Goal: Information Seeking & Learning: Learn about a topic

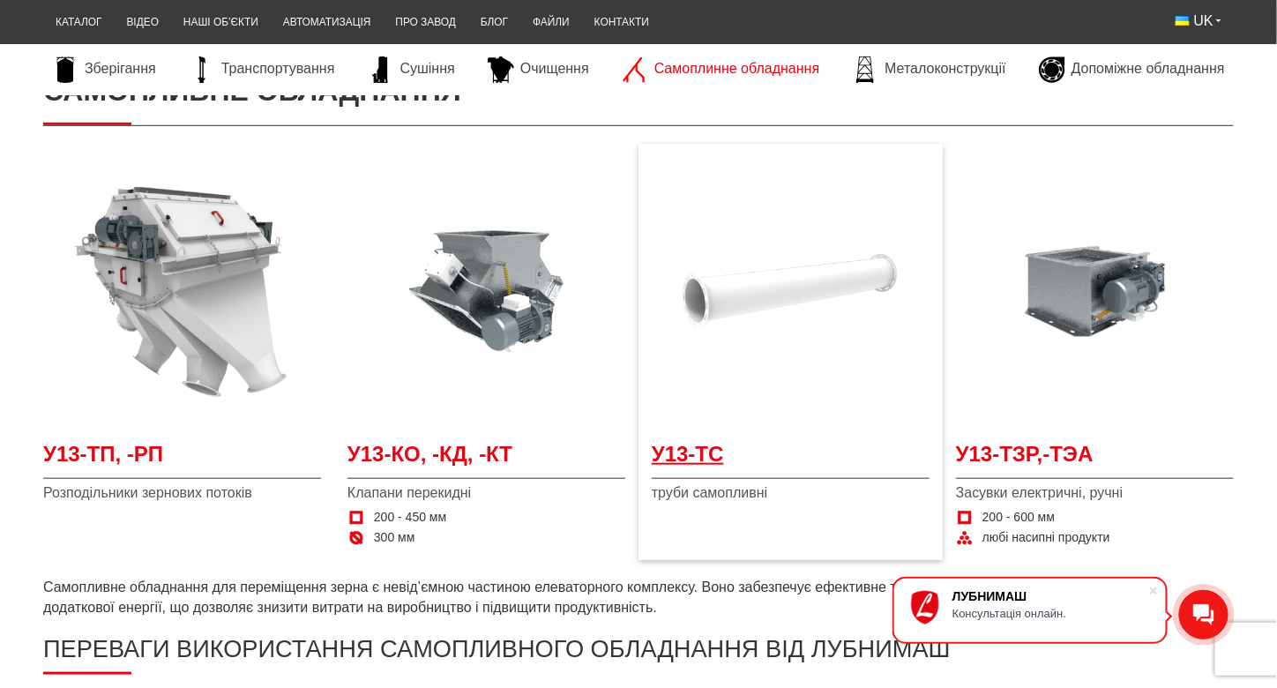
scroll to position [265, 0]
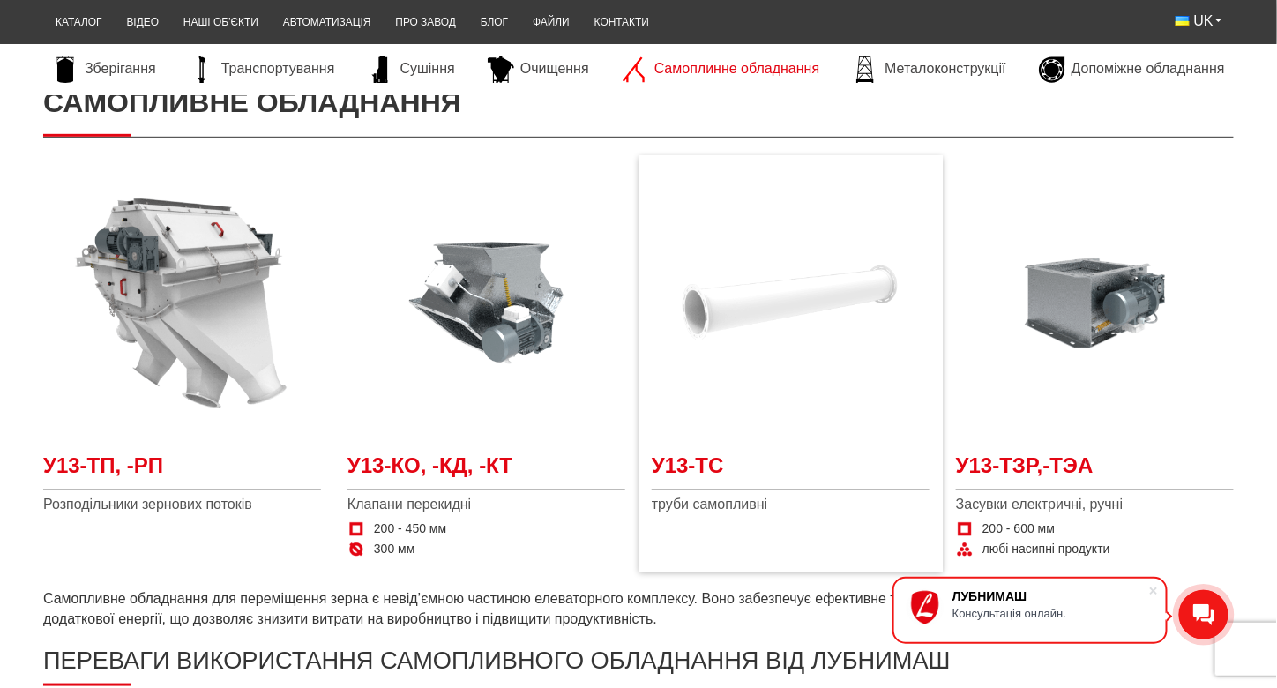
click at [764, 304] on img at bounding box center [791, 303] width 278 height 278
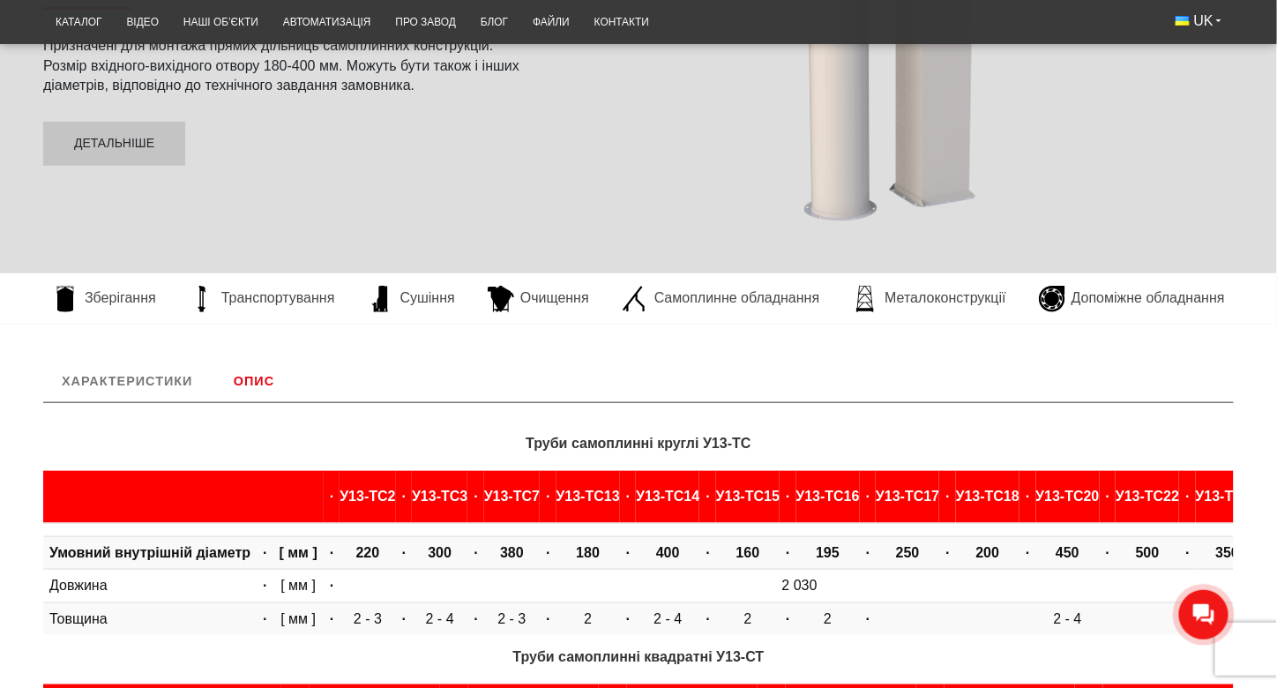
scroll to position [441, 0]
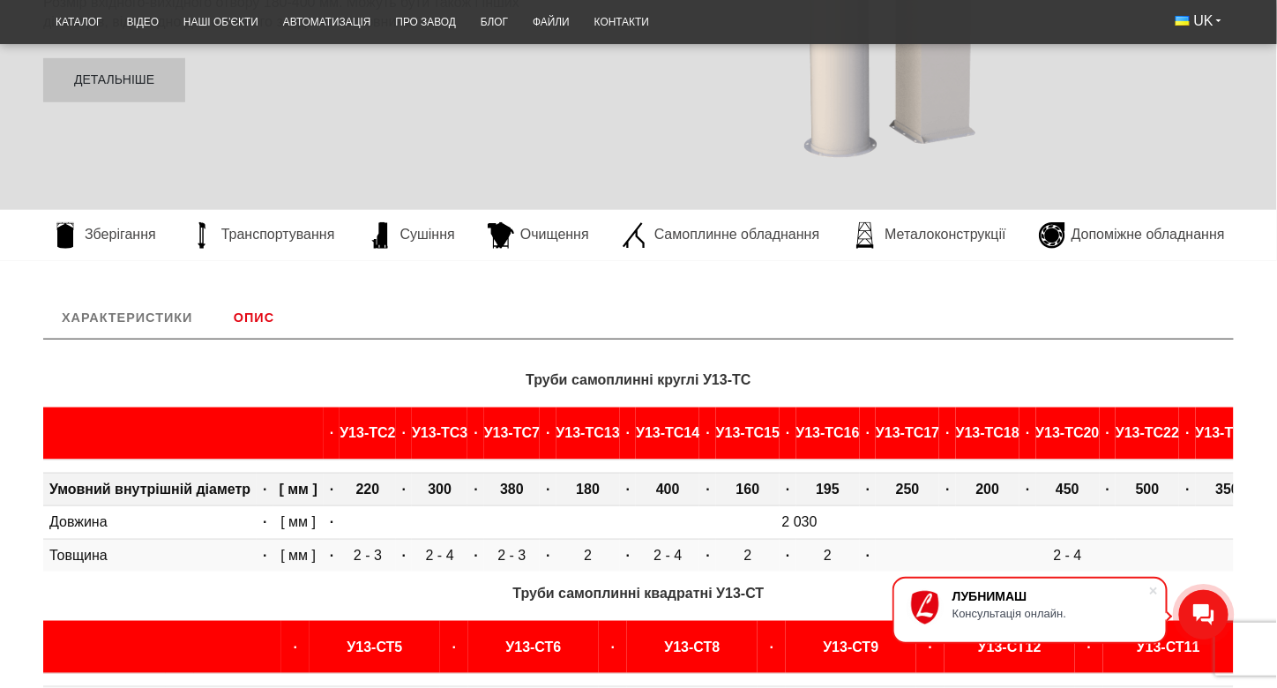
click at [680, 488] on b "400" at bounding box center [668, 488] width 24 height 15
click at [1158, 587] on span at bounding box center [1154, 591] width 18 height 18
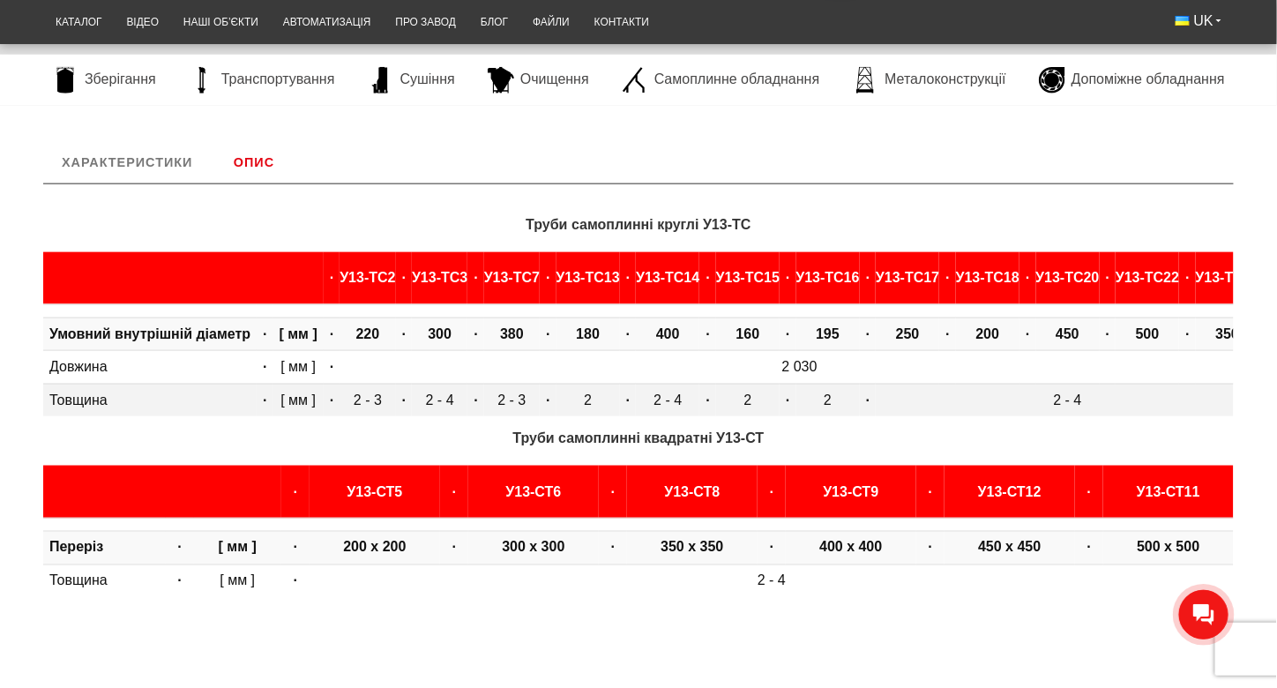
scroll to position [617, 0]
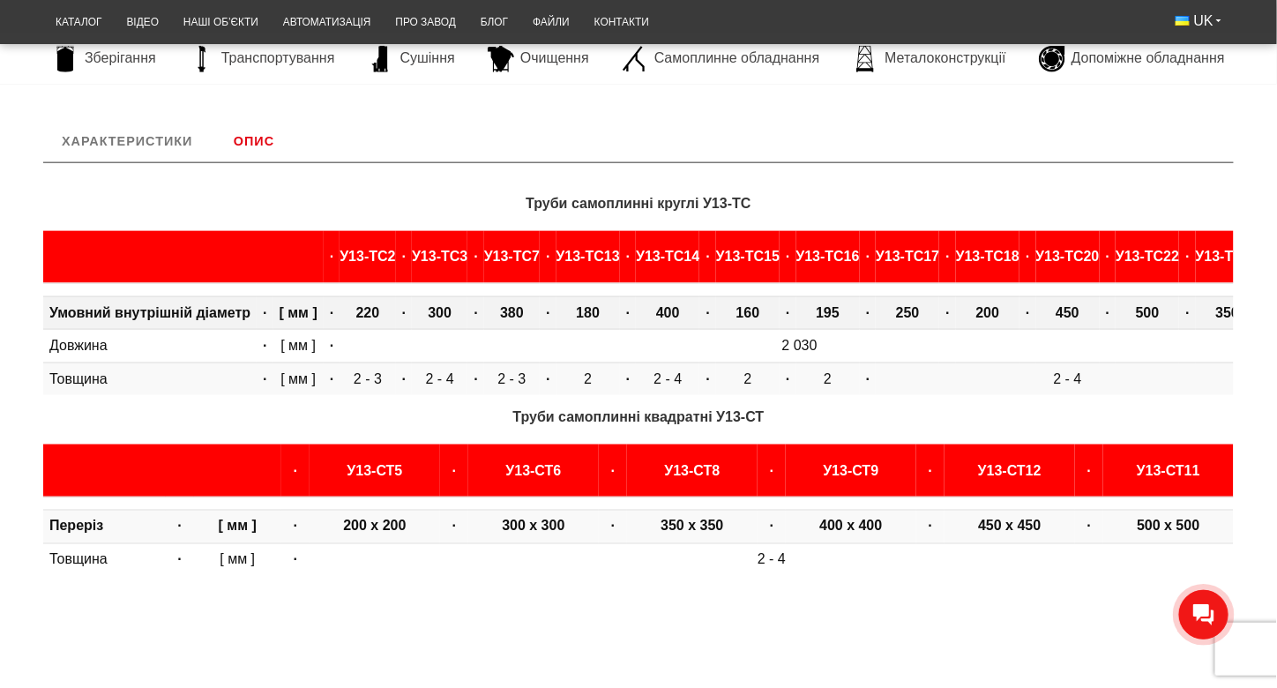
click at [680, 313] on b "400" at bounding box center [668, 312] width 24 height 15
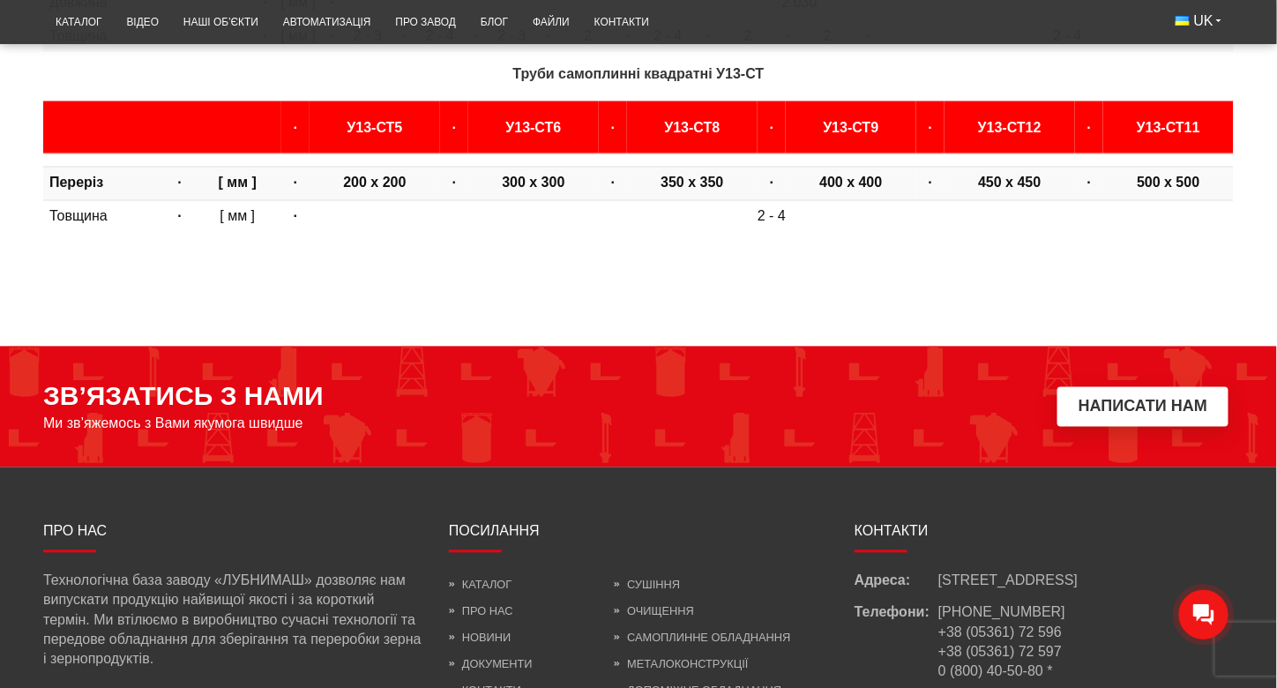
scroll to position [1058, 0]
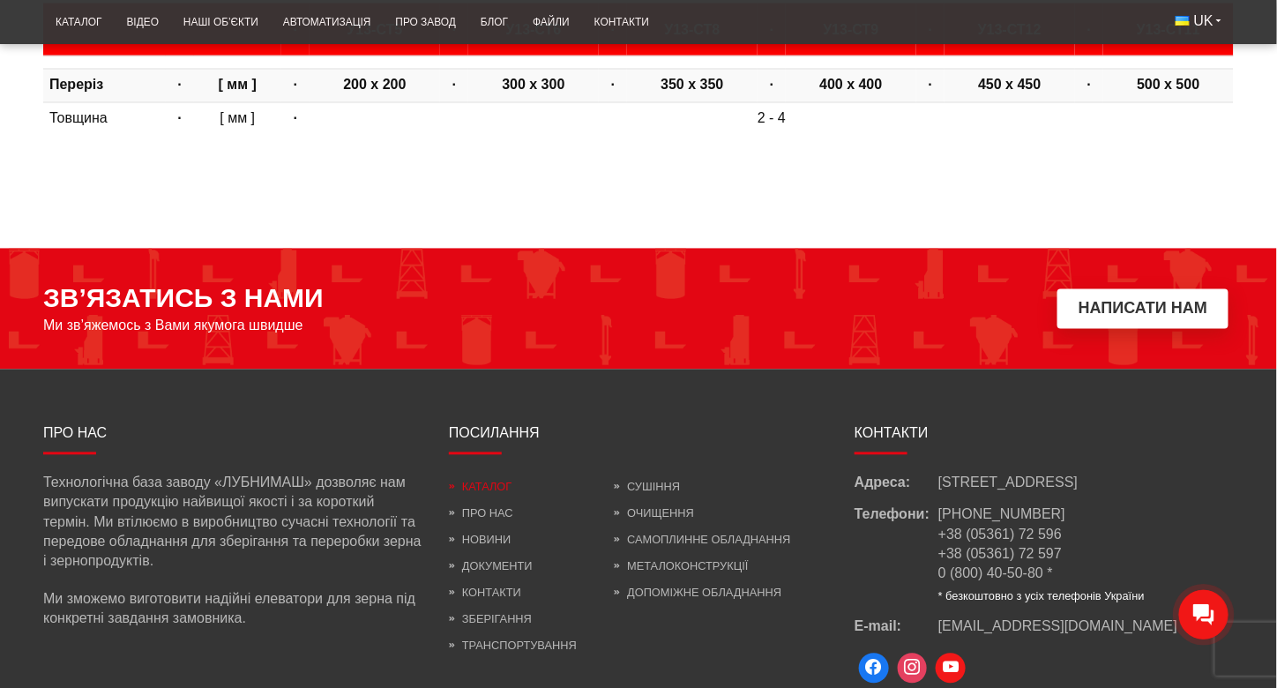
click at [478, 494] on link "Каталог" at bounding box center [480, 487] width 63 height 13
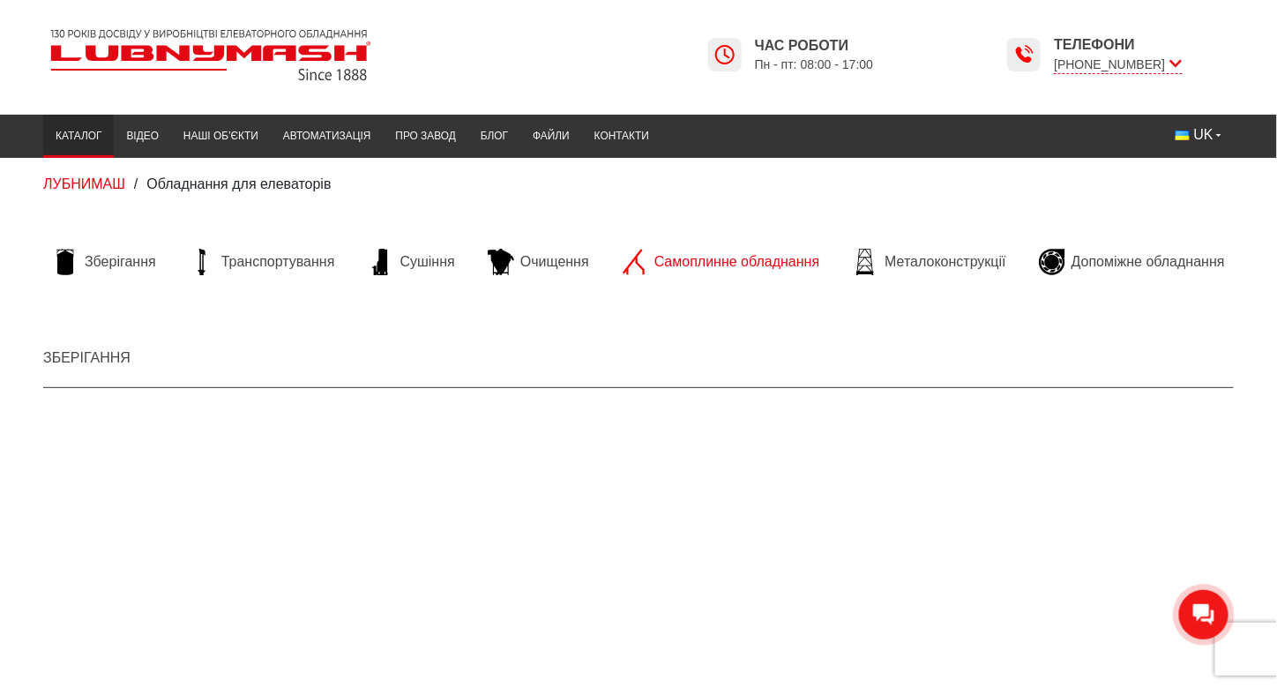
click at [748, 259] on span "Самоплинне обладнання" at bounding box center [736, 261] width 165 height 19
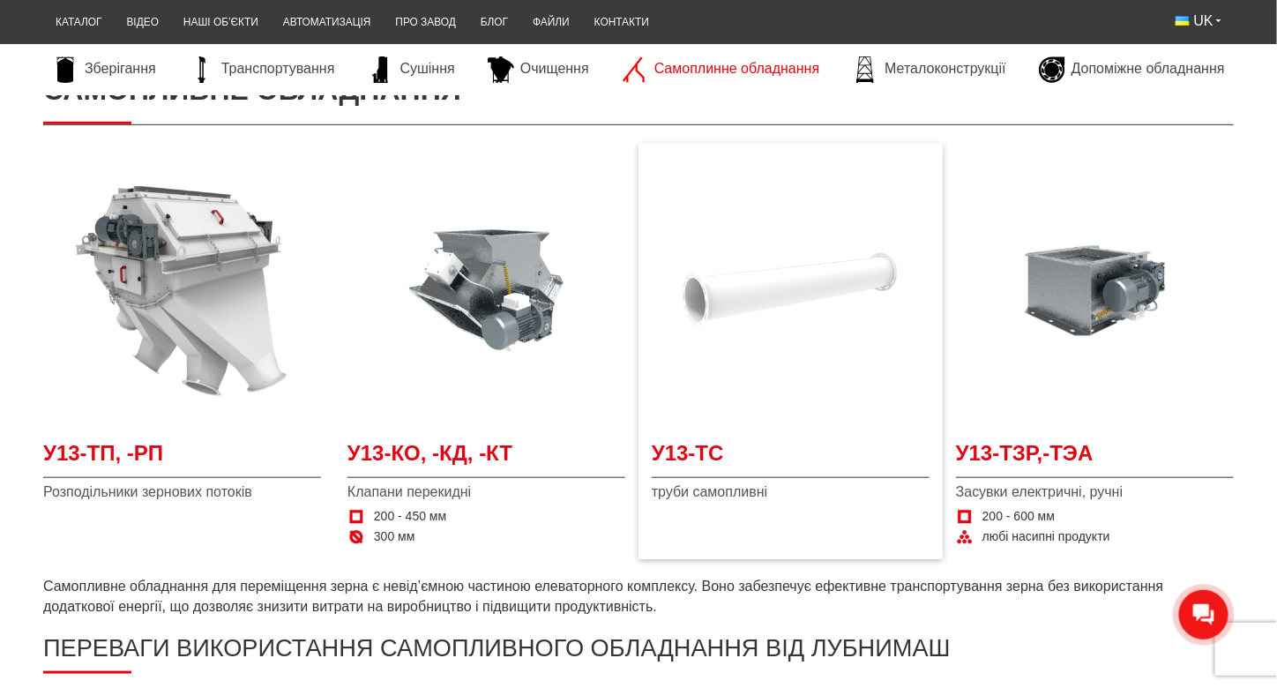
scroll to position [353, 0]
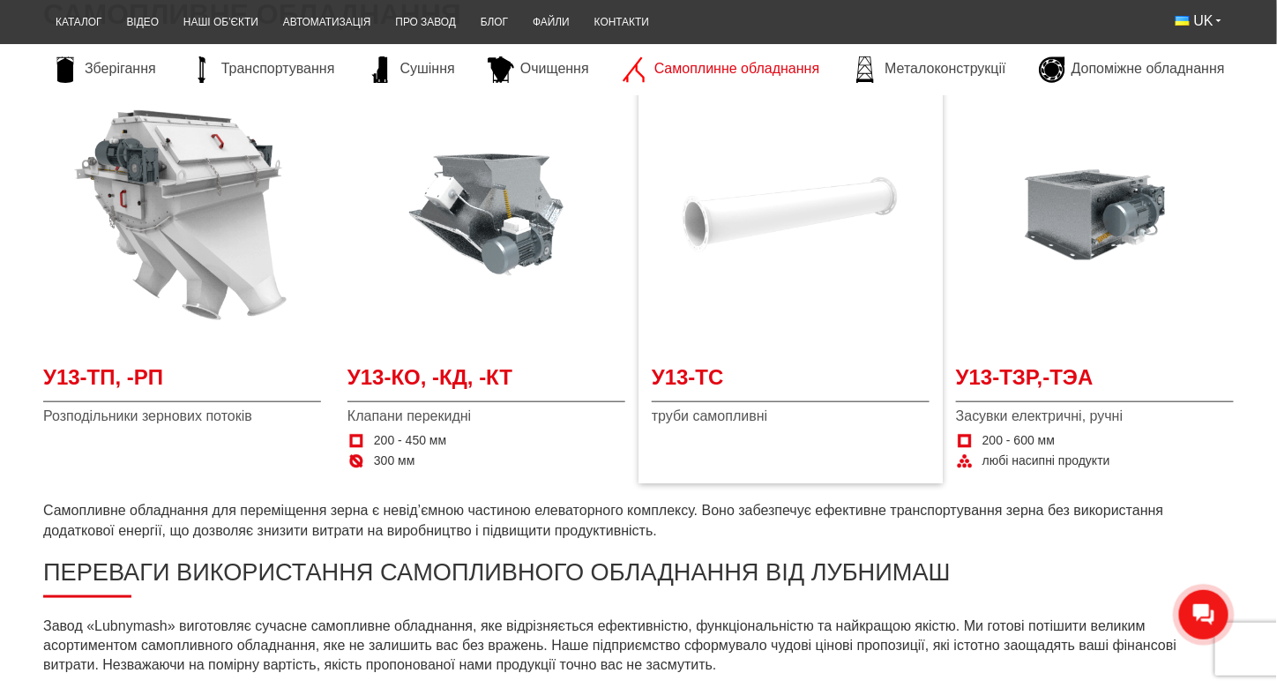
click at [740, 207] on img at bounding box center [791, 215] width 278 height 278
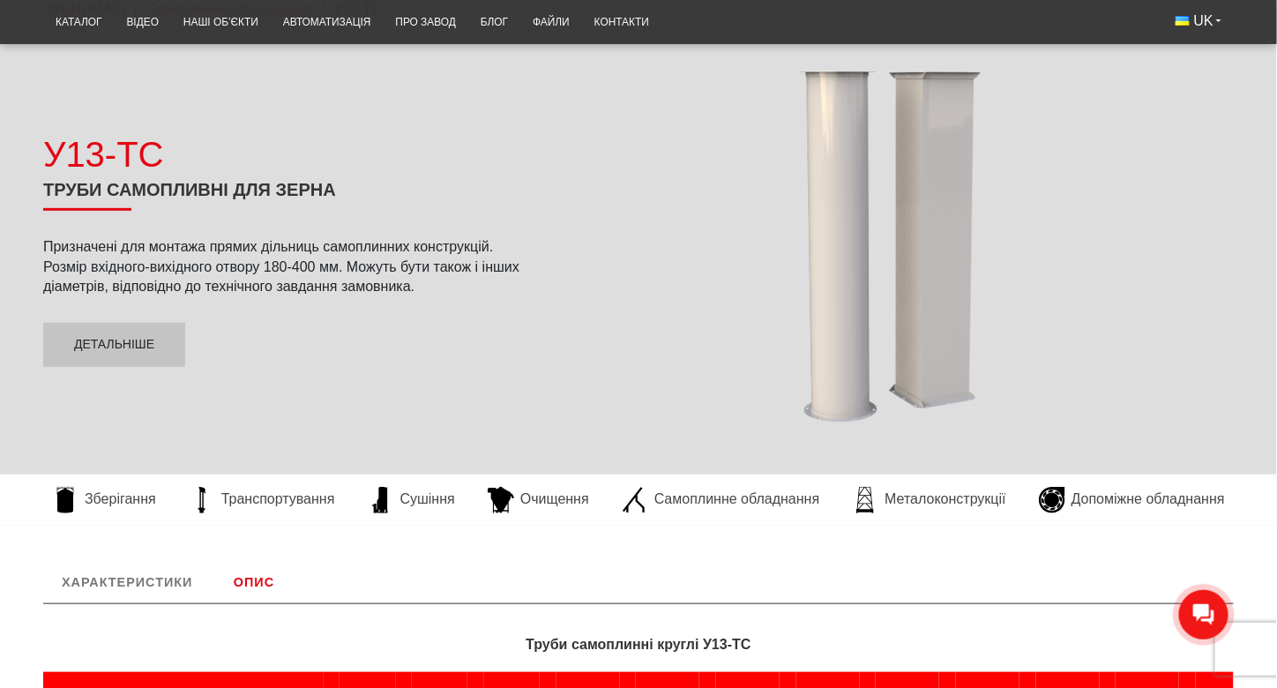
scroll to position [176, 0]
click at [138, 347] on link "Детальніше" at bounding box center [114, 345] width 142 height 44
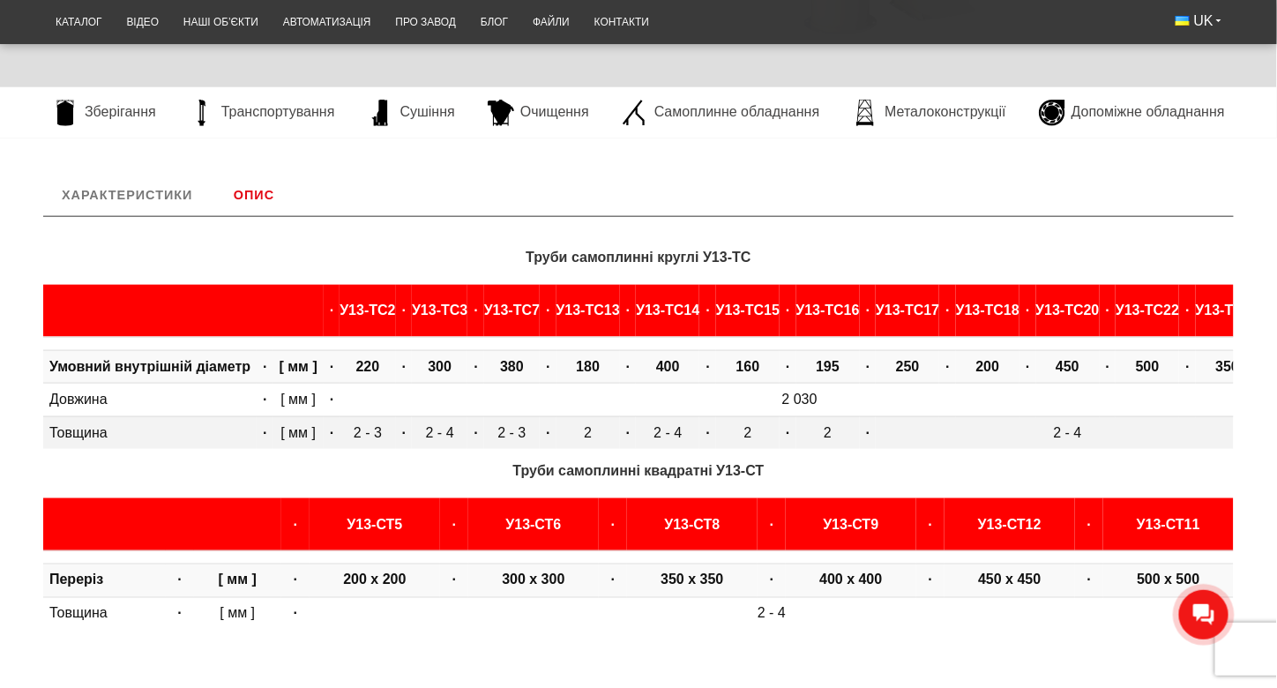
scroll to position [675, 0]
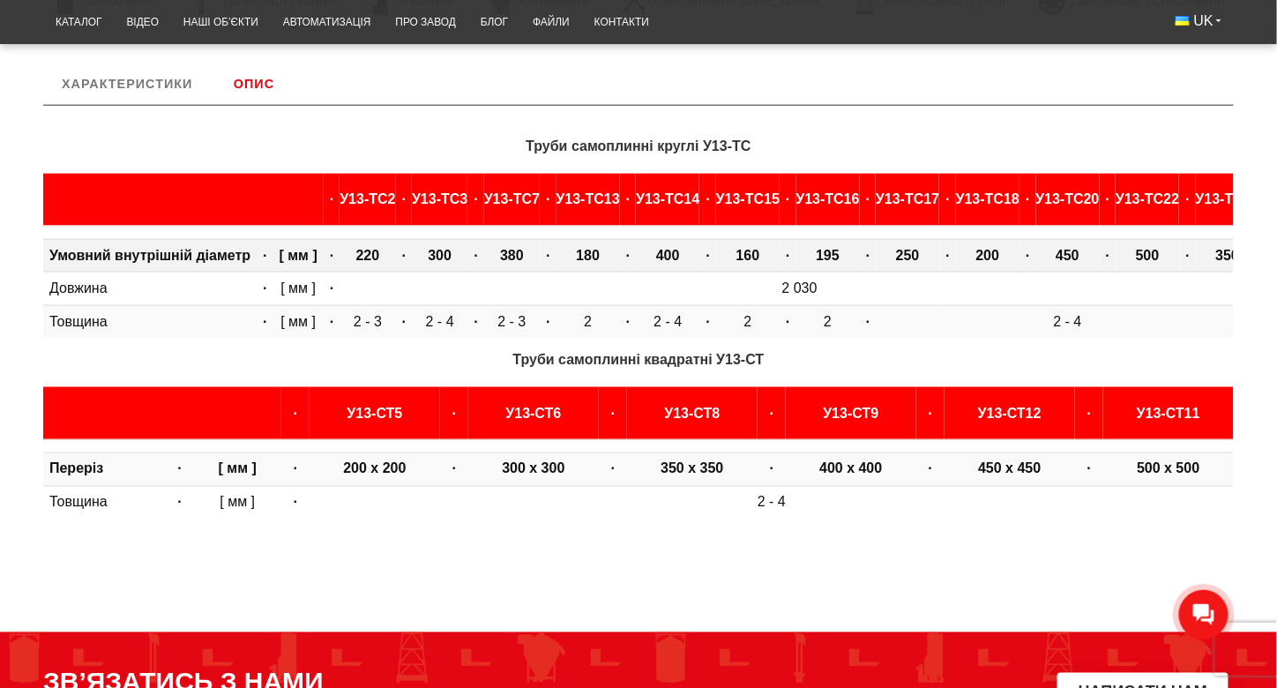
click at [680, 256] on b "400" at bounding box center [668, 255] width 24 height 15
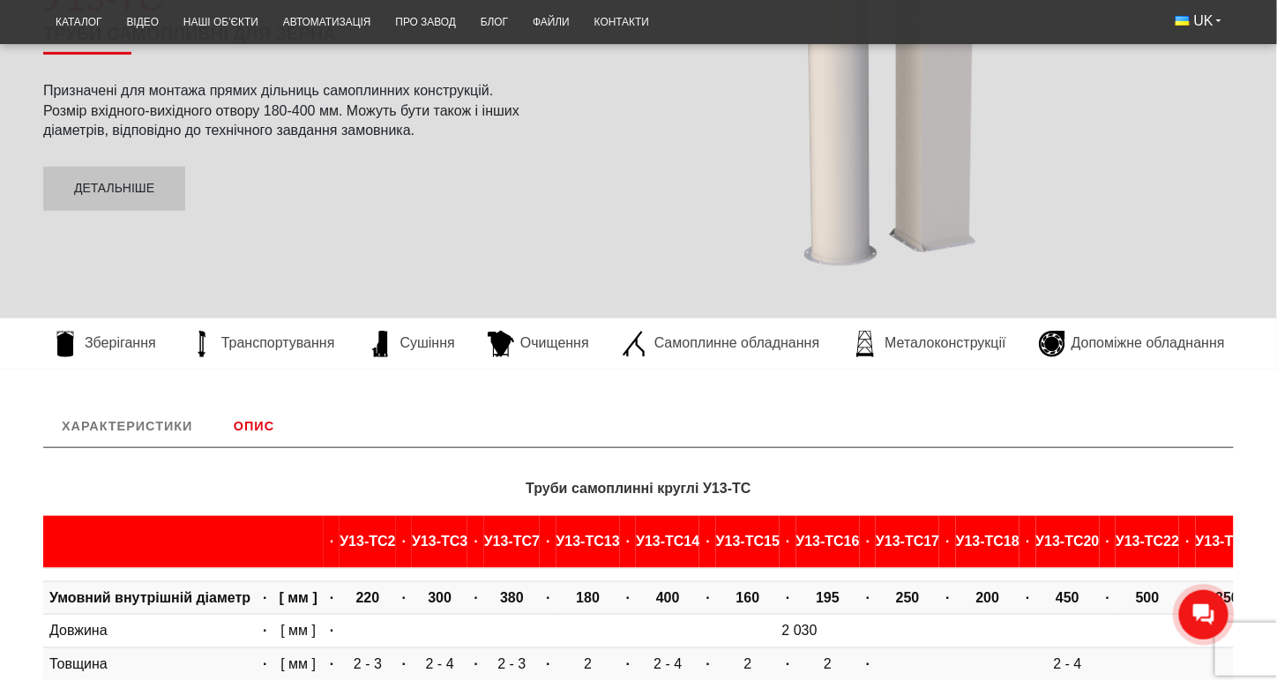
scroll to position [353, 0]
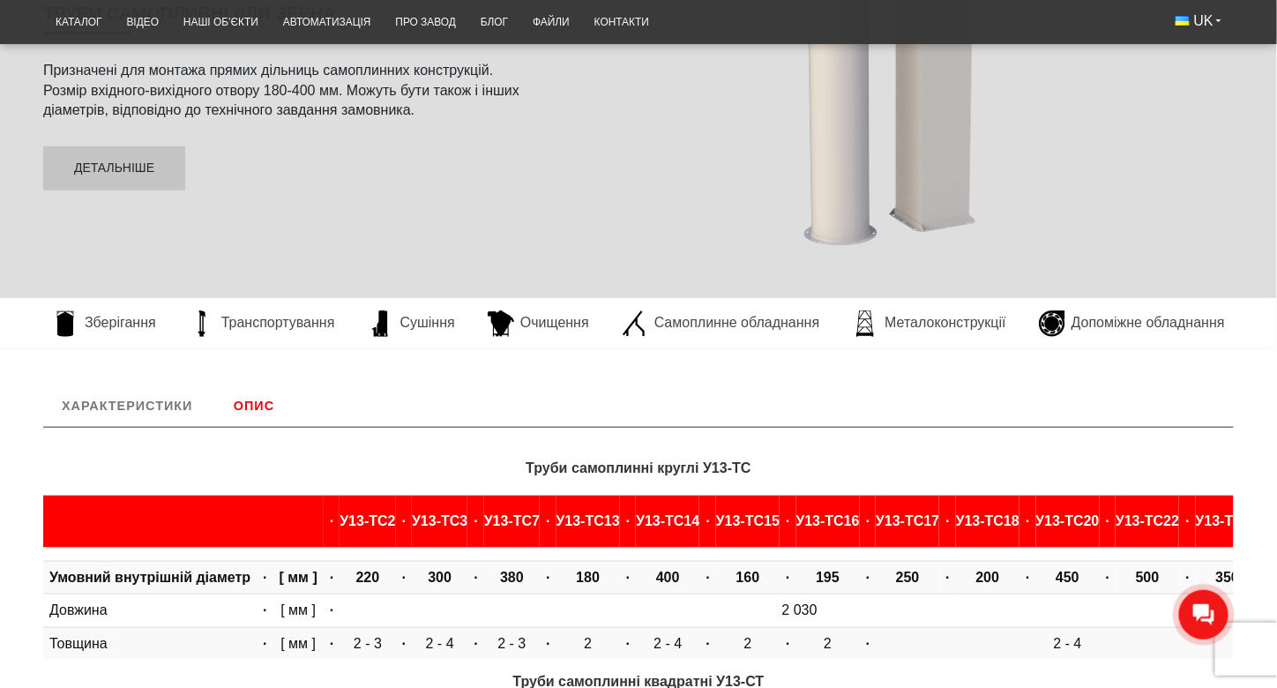
click at [262, 405] on link "Опис" at bounding box center [254, 405] width 78 height 42
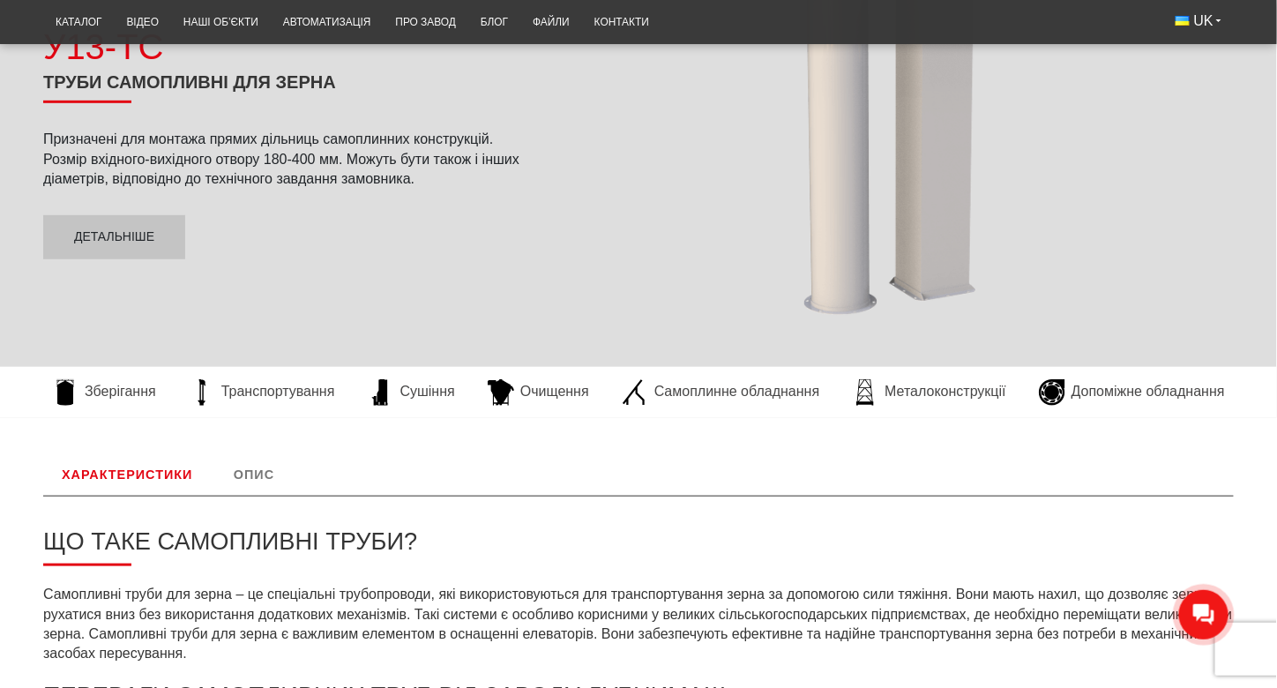
scroll to position [234, 0]
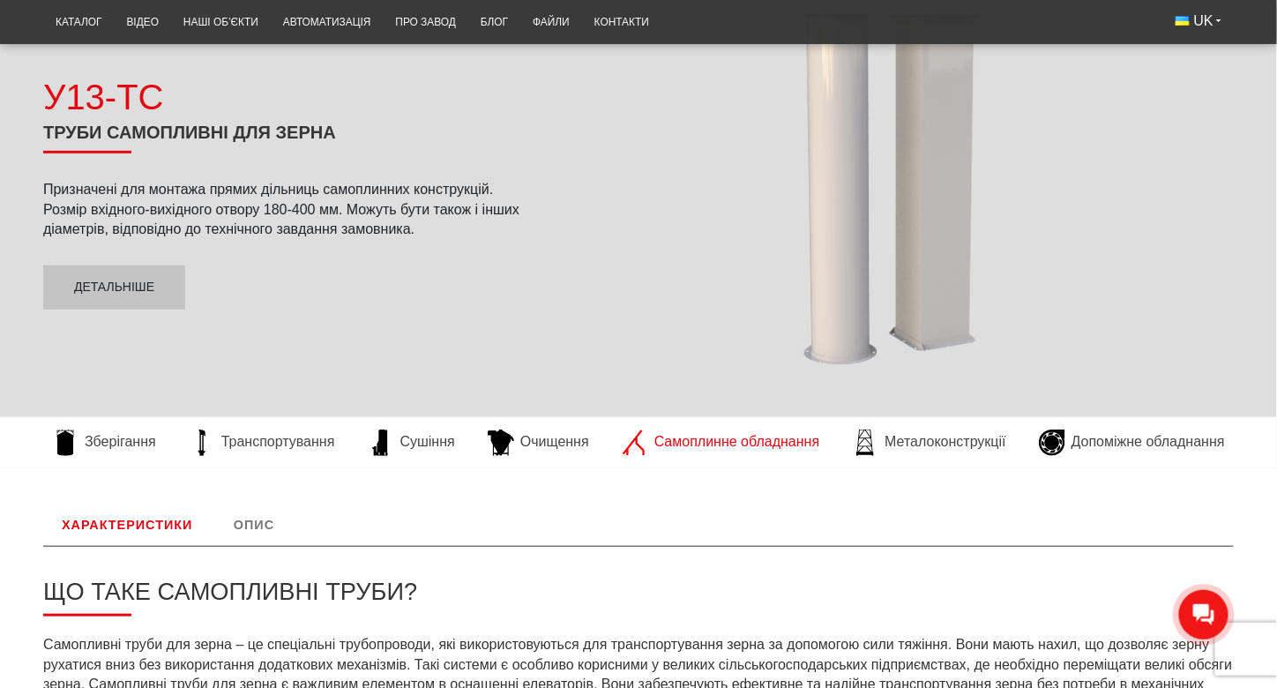
click at [683, 437] on span "Самоплинне обладнання" at bounding box center [736, 441] width 165 height 19
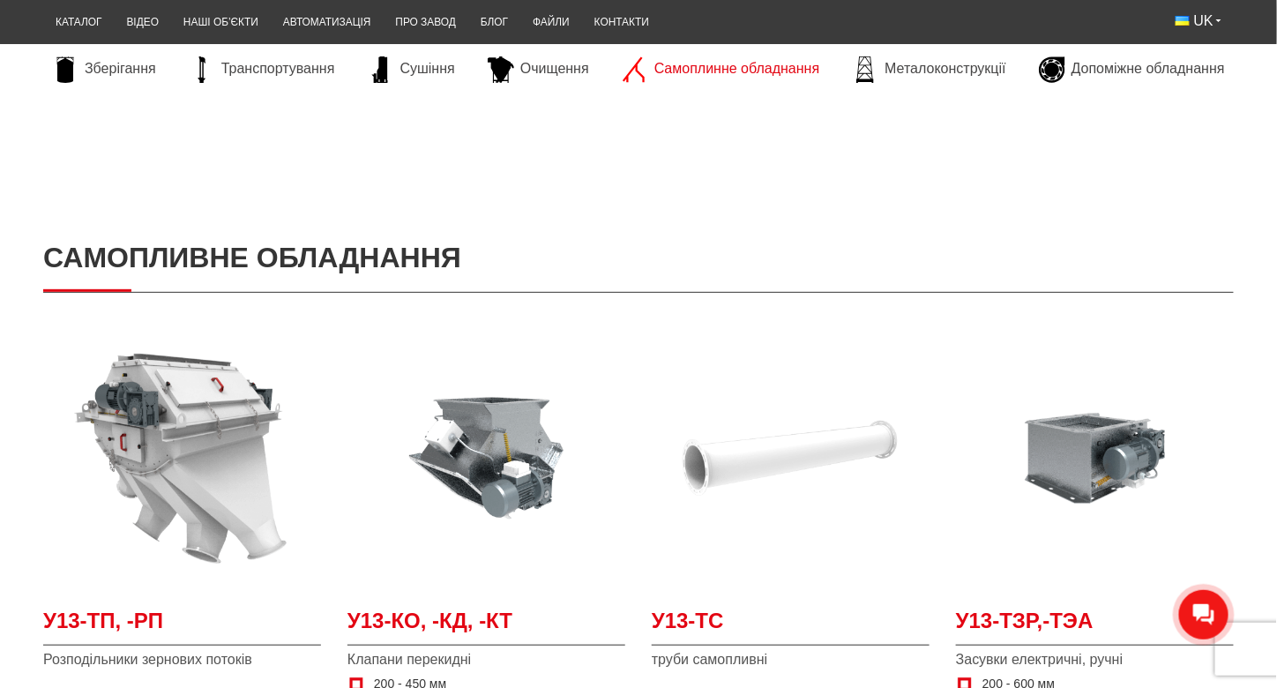
scroll to position [265, 0]
